Goal: Task Accomplishment & Management: Complete application form

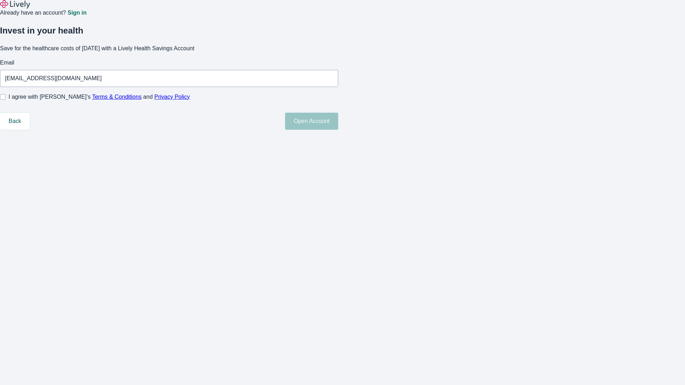
click at [6, 100] on input "I agree with Lively’s Terms & Conditions and Privacy Policy" at bounding box center [3, 97] width 6 height 6
checkbox input "true"
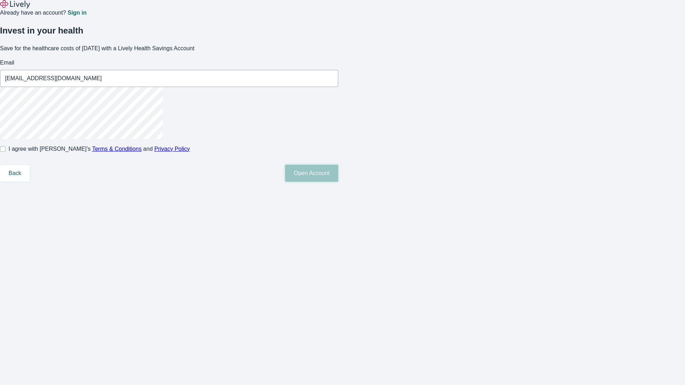
click at [338, 182] on button "Open Account" at bounding box center [311, 173] width 53 height 17
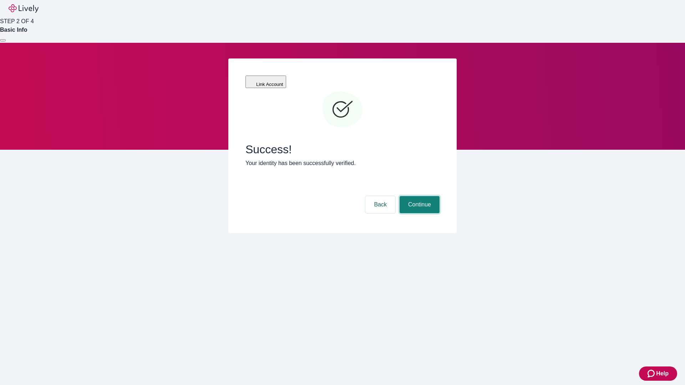
click at [418, 196] on button "Continue" at bounding box center [419, 204] width 40 height 17
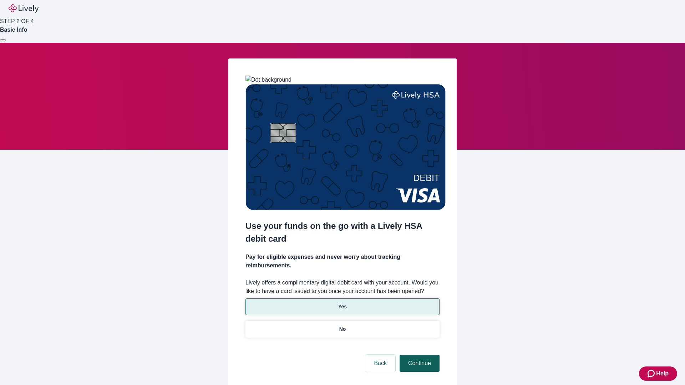
click at [342, 326] on p "No" at bounding box center [342, 329] width 7 height 7
click at [418, 355] on button "Continue" at bounding box center [419, 363] width 40 height 17
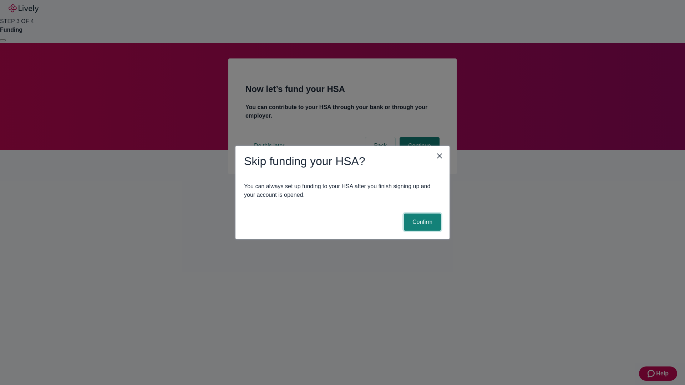
click at [421, 222] on button "Confirm" at bounding box center [422, 222] width 37 height 17
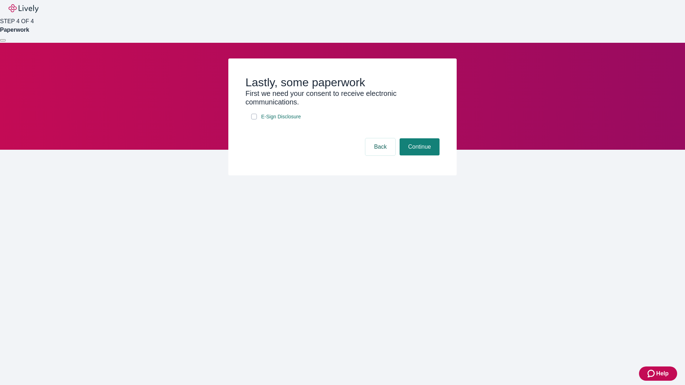
click at [254, 119] on input "E-Sign Disclosure" at bounding box center [254, 117] width 6 height 6
checkbox input "true"
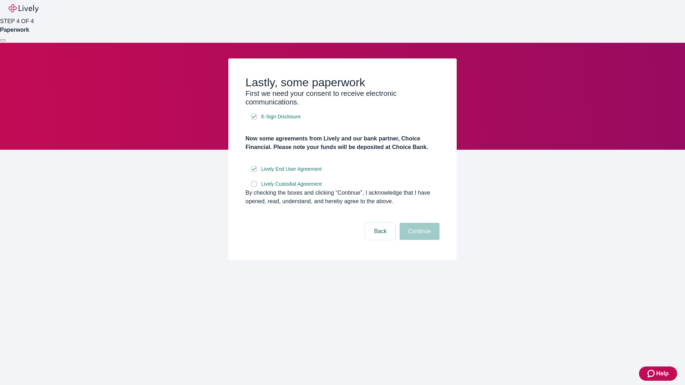
click at [254, 187] on input "Lively Custodial Agreement" at bounding box center [254, 184] width 6 height 6
checkbox input "true"
click at [418, 240] on button "Continue" at bounding box center [419, 231] width 40 height 17
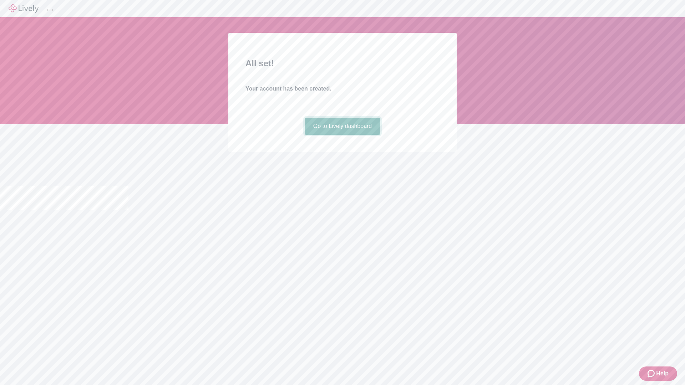
click at [342, 135] on link "Go to Lively dashboard" at bounding box center [343, 126] width 76 height 17
